Goal: Task Accomplishment & Management: Use online tool/utility

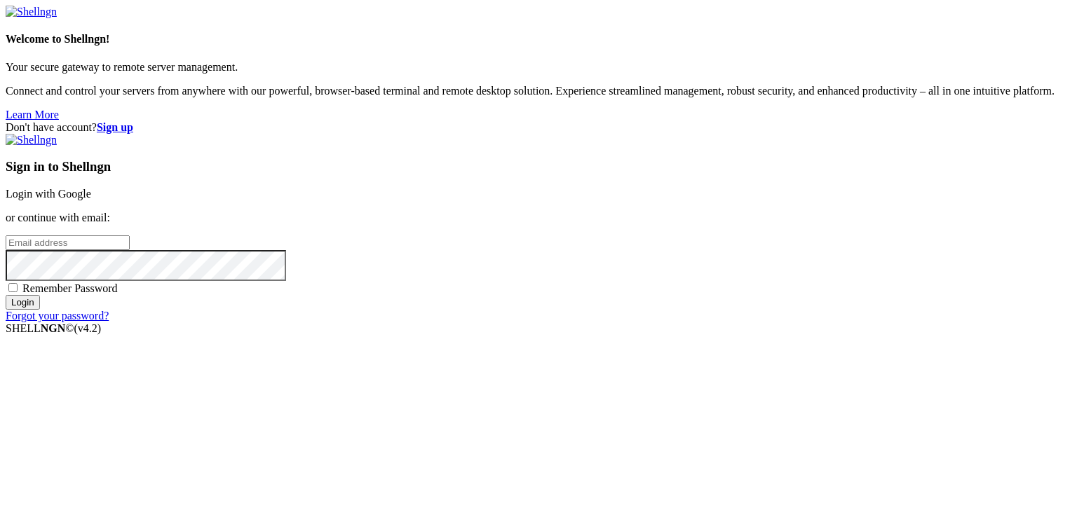
click at [91, 188] on link "Login with Google" at bounding box center [49, 194] width 86 height 12
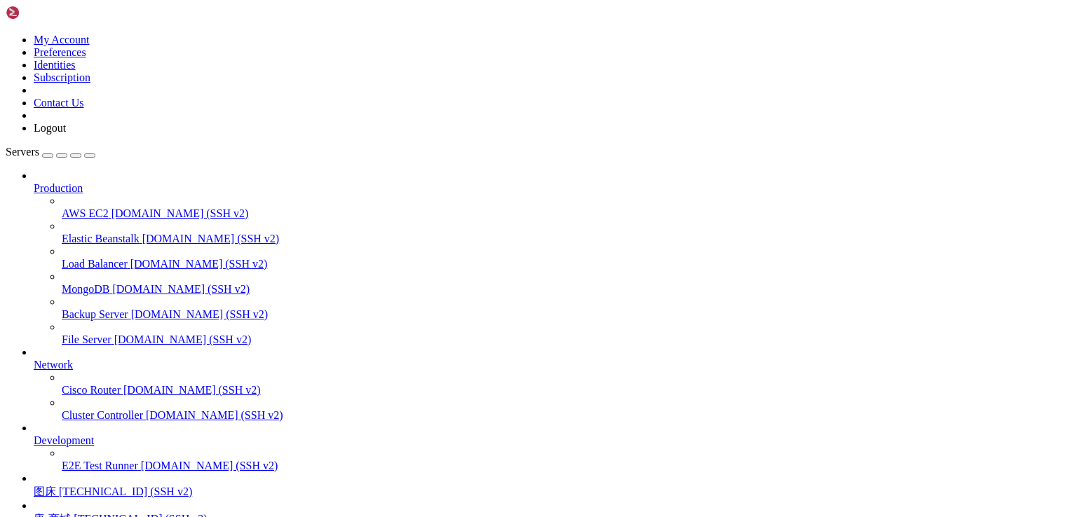
scroll to position [123, 0]
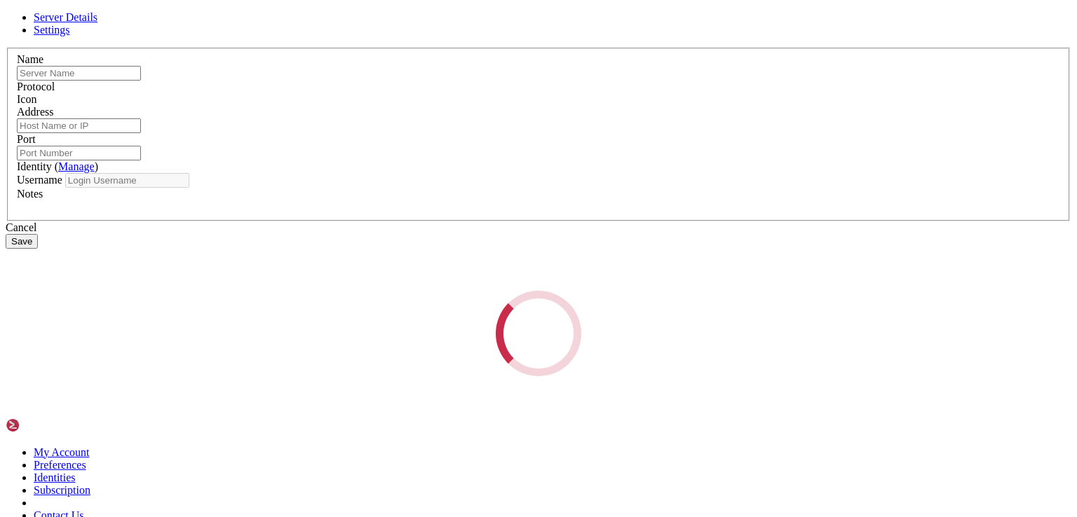
type input "图床"
type input "[TECHNICAL_ID]"
type input "22"
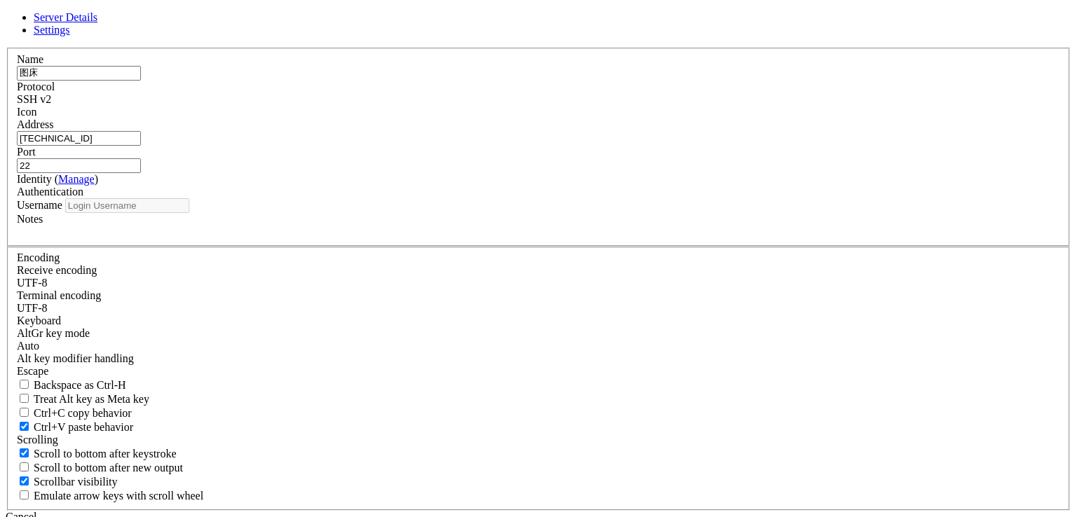
type input "root"
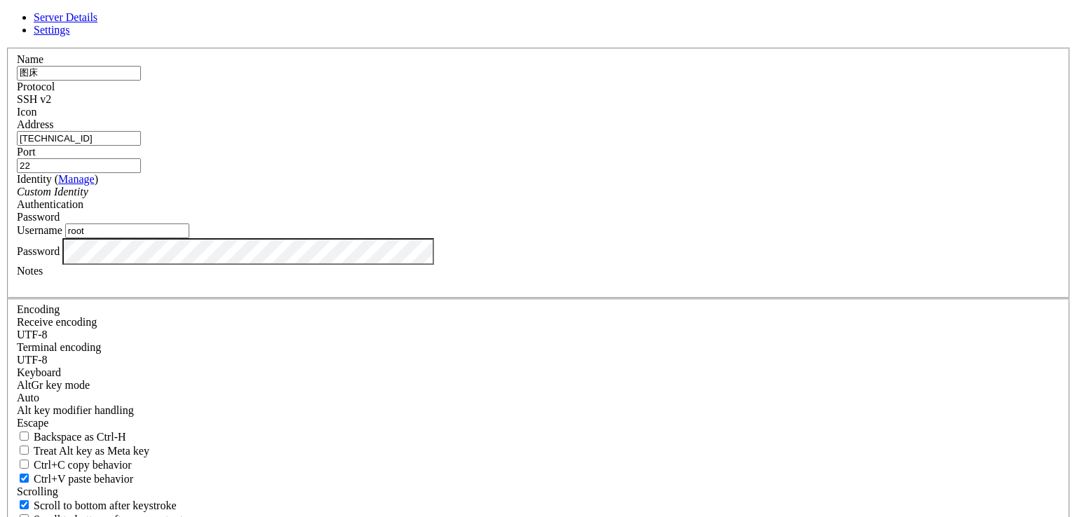
click at [141, 146] on input "[TECHNICAL_ID]" at bounding box center [79, 138] width 124 height 15
paste input "[TECHNICAL_ID]"
type input "[TECHNICAL_ID]"
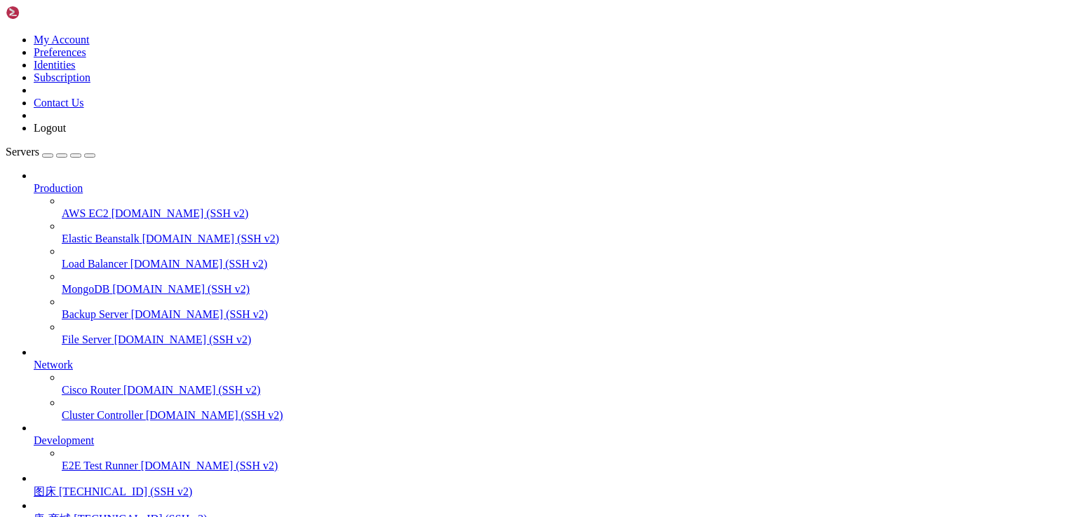
click at [56, 486] on span "图床" at bounding box center [45, 492] width 22 height 12
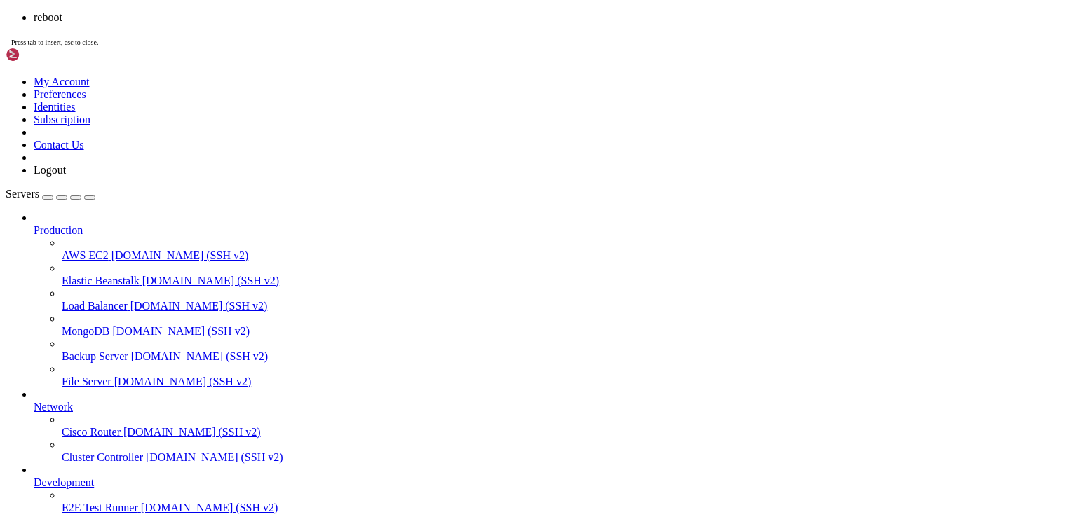
scroll to position [10559, 0]
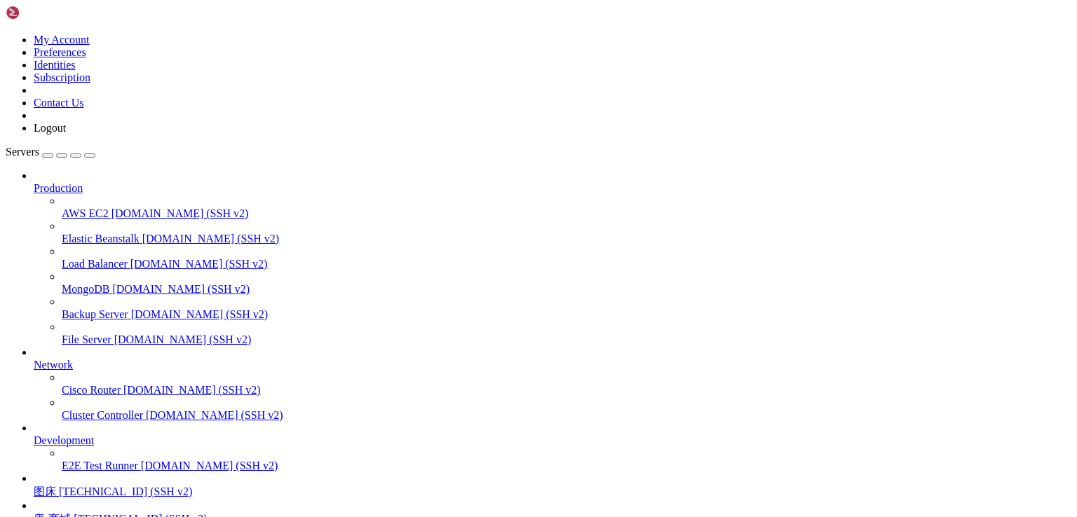
drag, startPoint x: 369, startPoint y: 988, endPoint x: 288, endPoint y: 1005, distance: 83.0
drag, startPoint x: 101, startPoint y: 955, endPoint x: 312, endPoint y: 959, distance: 211.0
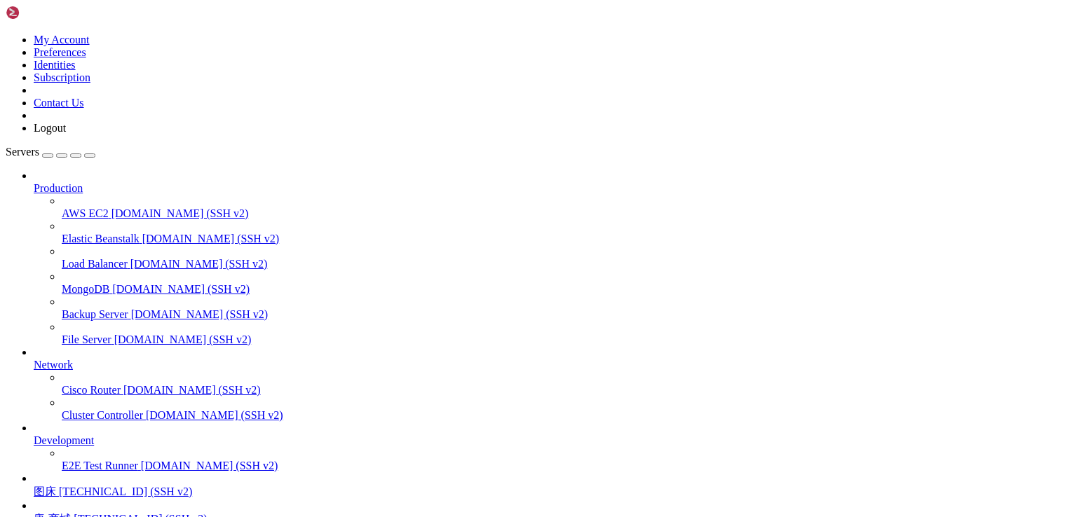
drag, startPoint x: 200, startPoint y: 1270, endPoint x: 13, endPoint y: 1187, distance: 205.6
copy div "[root@C20250922116305 crm]# php think swoole restart [RuntimeException] Too man…"
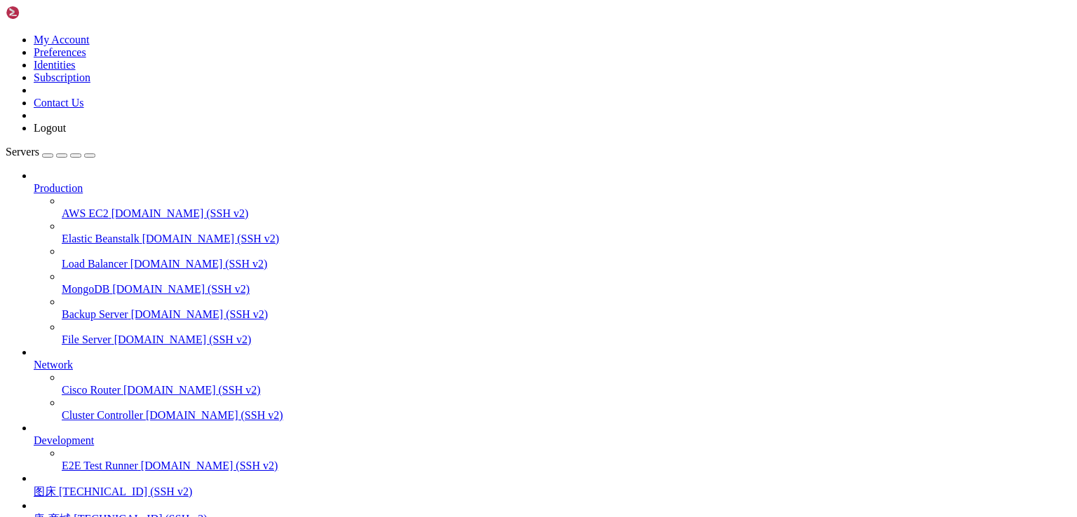
drag, startPoint x: 350, startPoint y: 1176, endPoint x: 168, endPoint y: 1173, distance: 182.3
drag, startPoint x: 404, startPoint y: 1087, endPoint x: 195, endPoint y: 1098, distance: 209.9
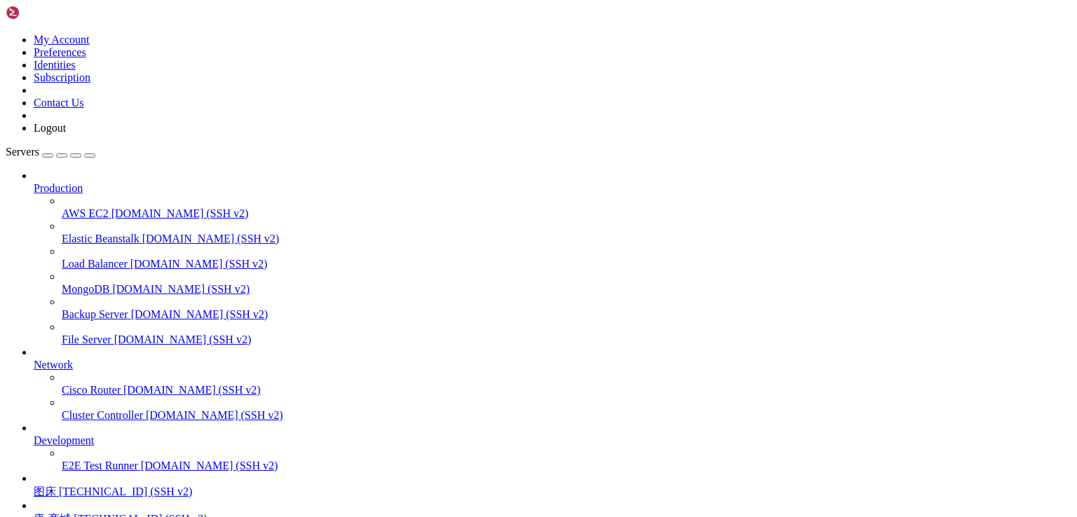
scroll to position [527917, 0]
drag, startPoint x: 659, startPoint y: 1249, endPoint x: 33, endPoint y: 923, distance: 705.8
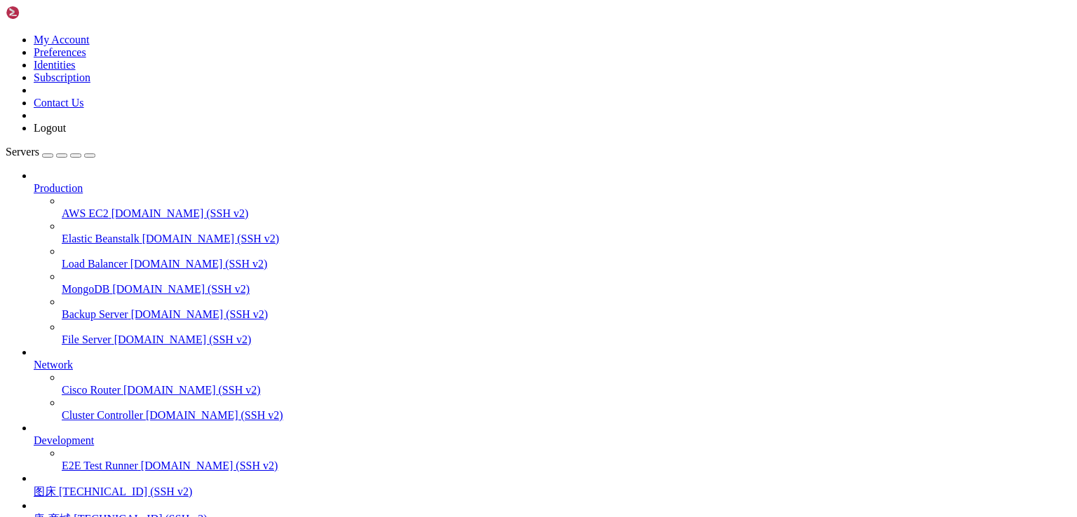
drag, startPoint x: 11, startPoint y: 924, endPoint x: 876, endPoint y: 1248, distance: 923.0
copy div "PHP Fatal error: Uncaught Swoole\Error: API must be called in the coroutine in …"
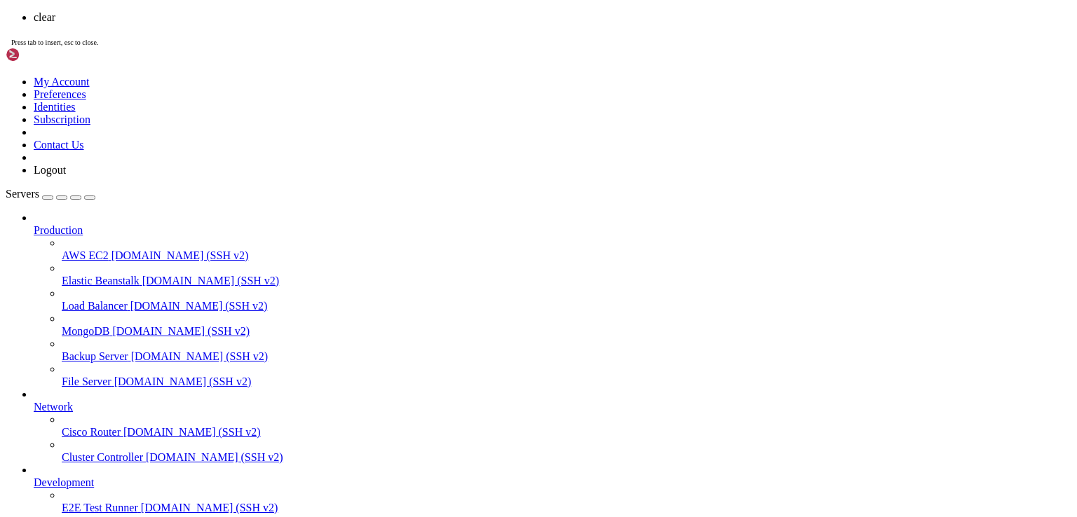
scroll to position [0, 0]
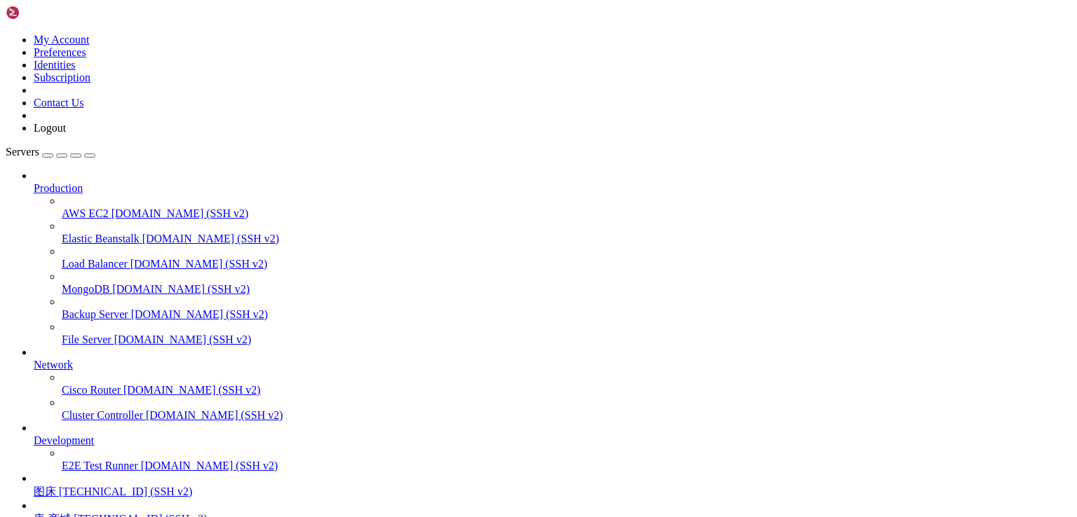
drag, startPoint x: 148, startPoint y: 932, endPoint x: 15, endPoint y: 891, distance: 138.8
copy div "[RuntimeException] Too many arguments."
drag, startPoint x: 451, startPoint y: 1070, endPoint x: 346, endPoint y: 991, distance: 131.2
